Goal: Task Accomplishment & Management: Manage account settings

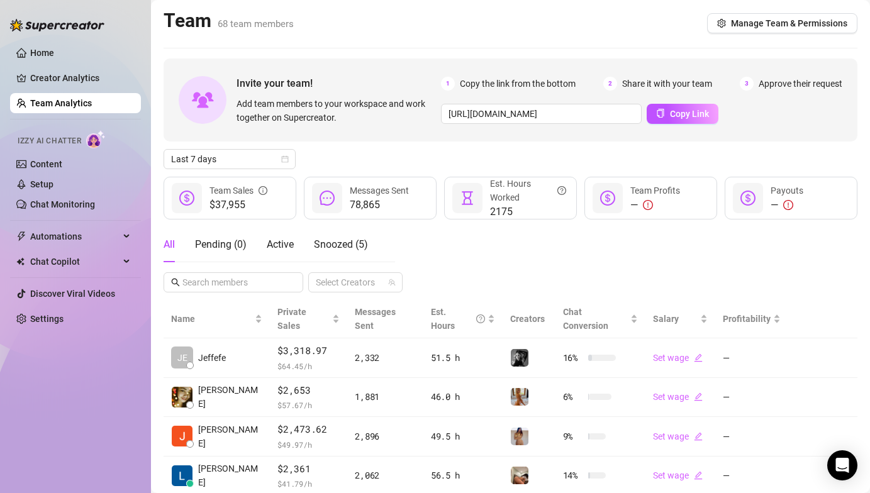
click at [575, 155] on div "Last 7 days" at bounding box center [511, 159] width 694 height 20
click at [62, 323] on link "Settings" at bounding box center [46, 319] width 33 height 10
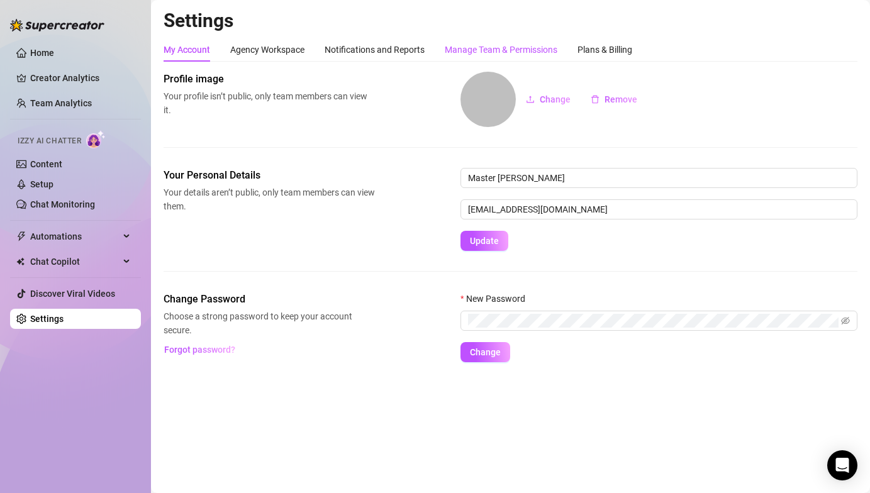
click at [464, 53] on div "Manage Team & Permissions" at bounding box center [501, 50] width 113 height 14
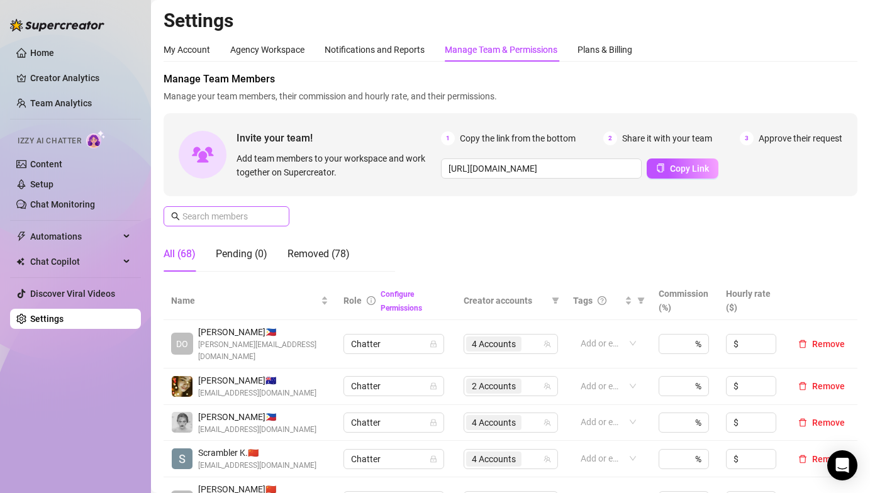
click at [232, 226] on span at bounding box center [227, 216] width 126 height 20
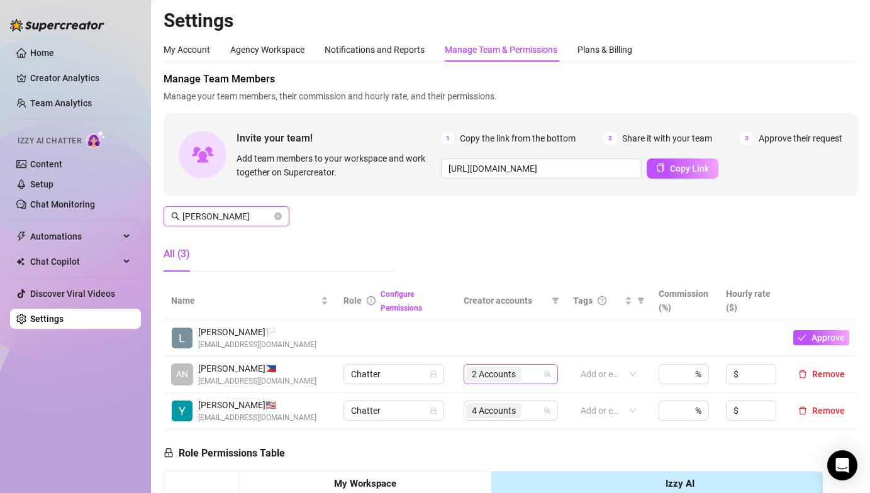
click at [502, 381] on span "2 Accounts" at bounding box center [494, 375] width 44 height 14
type input "[PERSON_NAME]"
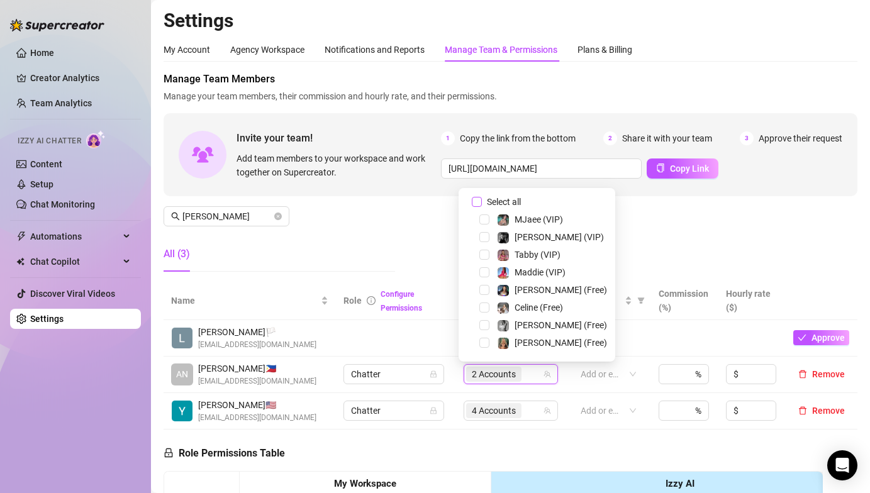
click at [480, 196] on label "Select all" at bounding box center [499, 202] width 54 height 14
click at [480, 197] on input "Select all" at bounding box center [477, 202] width 10 height 10
drag, startPoint x: 480, startPoint y: 196, endPoint x: 490, endPoint y: 248, distance: 52.5
click at [480, 196] on label "Select all" at bounding box center [499, 202] width 54 height 14
click at [480, 197] on input "Select all" at bounding box center [477, 202] width 10 height 10
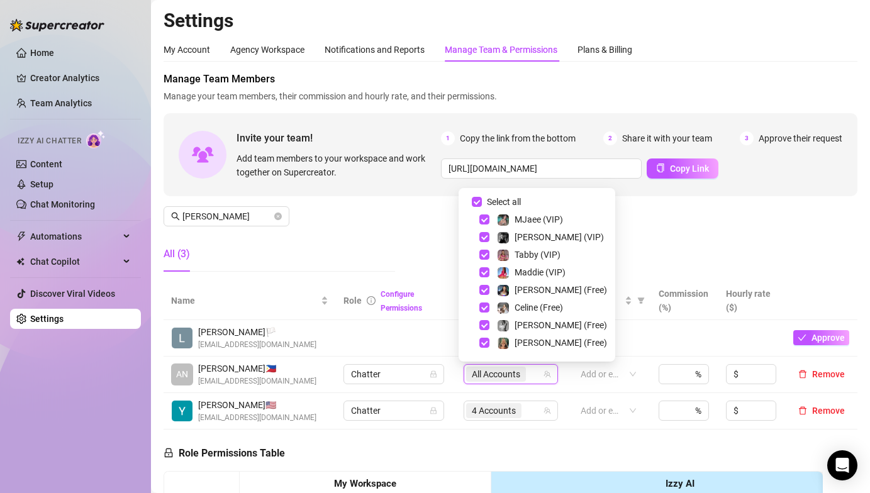
checkbox input "false"
click at [485, 240] on span "Select tree node" at bounding box center [485, 237] width 10 height 10
drag, startPoint x: 489, startPoint y: 322, endPoint x: 484, endPoint y: 317, distance: 7.1
click at [489, 322] on div "[PERSON_NAME] (Free)" at bounding box center [537, 325] width 150 height 15
click at [488, 323] on span "Select tree node" at bounding box center [485, 325] width 10 height 10
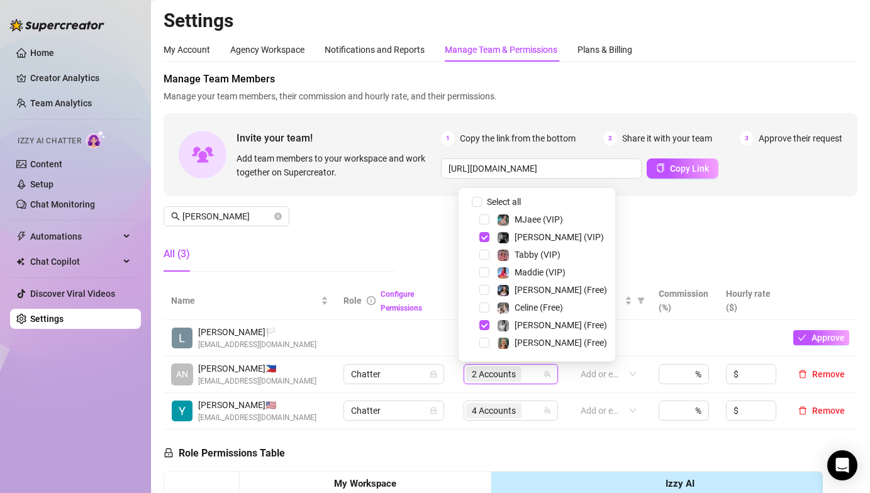
drag, startPoint x: 409, startPoint y: 213, endPoint x: 414, endPoint y: 223, distance: 11.3
click at [408, 212] on div "Manage Team Members Manage your team members, their commission and hourly rate,…" at bounding box center [511, 177] width 694 height 210
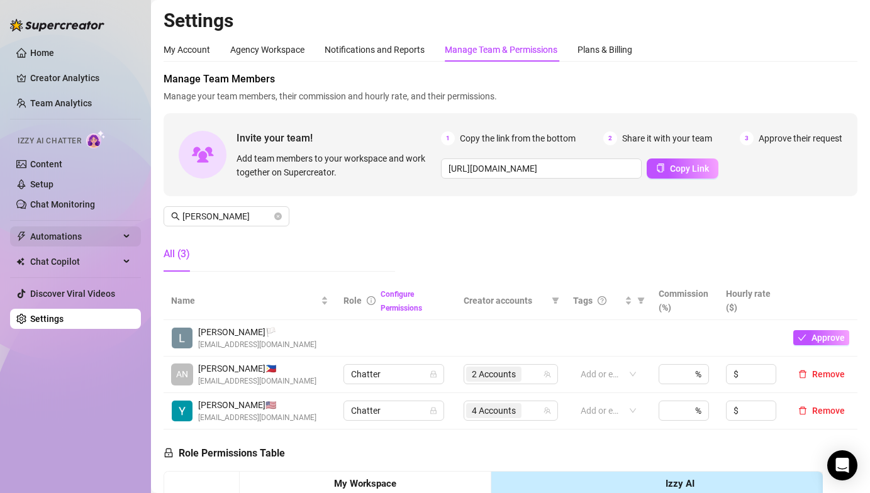
click at [78, 235] on span "Automations" at bounding box center [74, 237] width 89 height 20
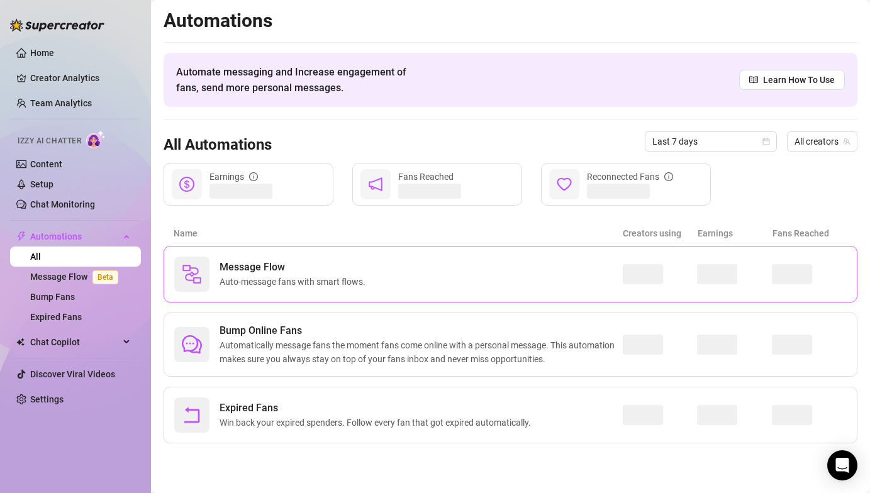
click at [221, 278] on span "Auto-message fans with smart flows." at bounding box center [295, 282] width 151 height 14
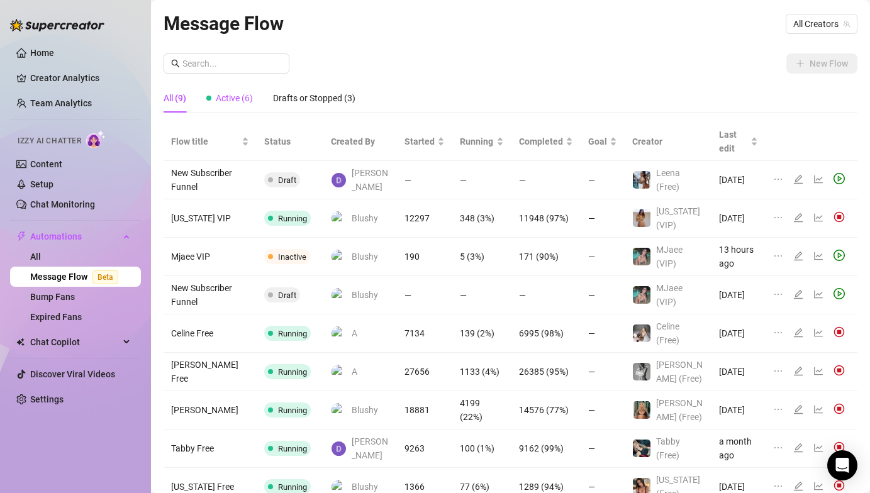
click at [234, 104] on div "Active (6)" at bounding box center [229, 98] width 47 height 14
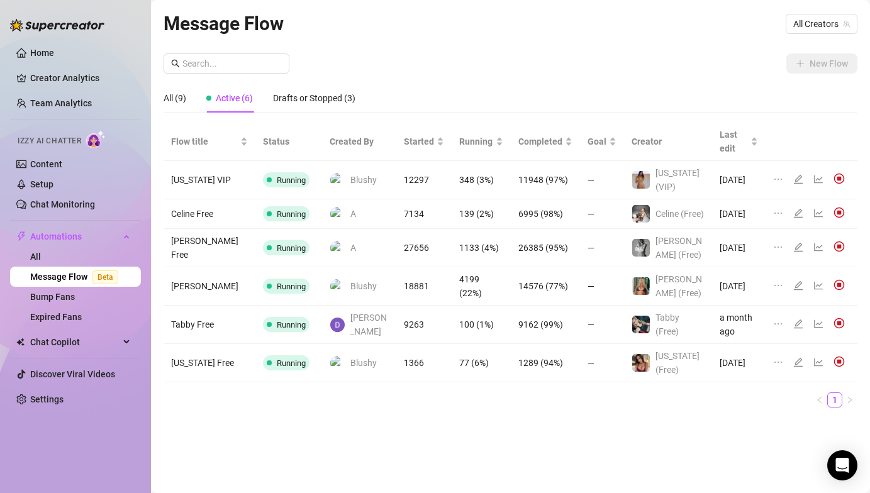
click at [443, 53] on div "New Flow" at bounding box center [511, 63] width 694 height 20
click at [291, 99] on div "Drafts or Stopped (3)" at bounding box center [314, 98] width 82 height 14
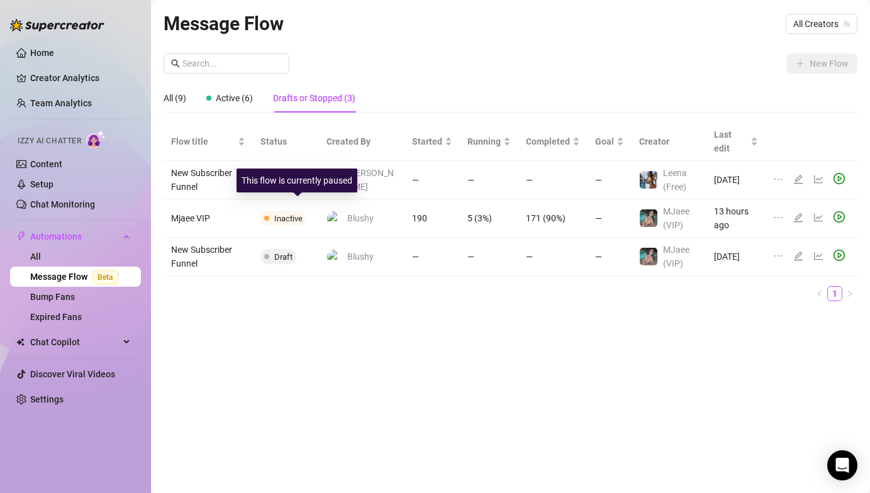
click at [288, 214] on span "Inactive" at bounding box center [288, 218] width 28 height 9
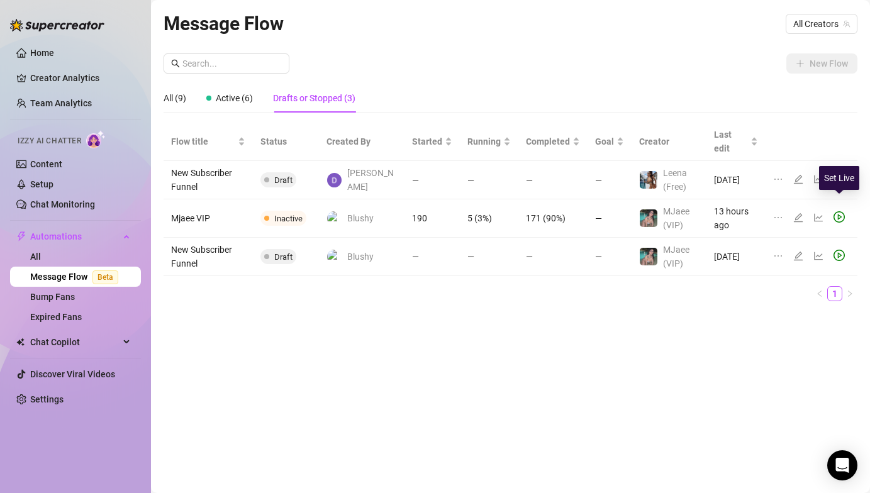
click at [841, 215] on icon "play-circle" at bounding box center [840, 218] width 4 height 6
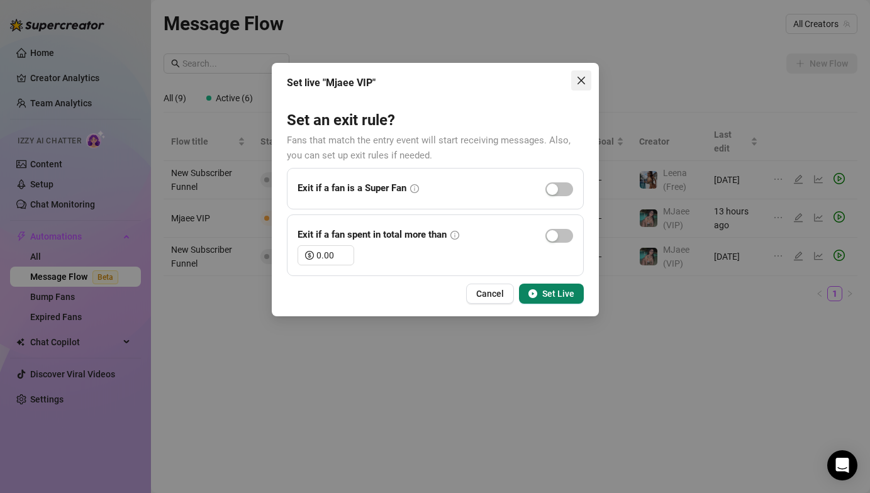
click at [586, 77] on span "Close" at bounding box center [581, 81] width 20 height 10
